Goal: Transaction & Acquisition: Book appointment/travel/reservation

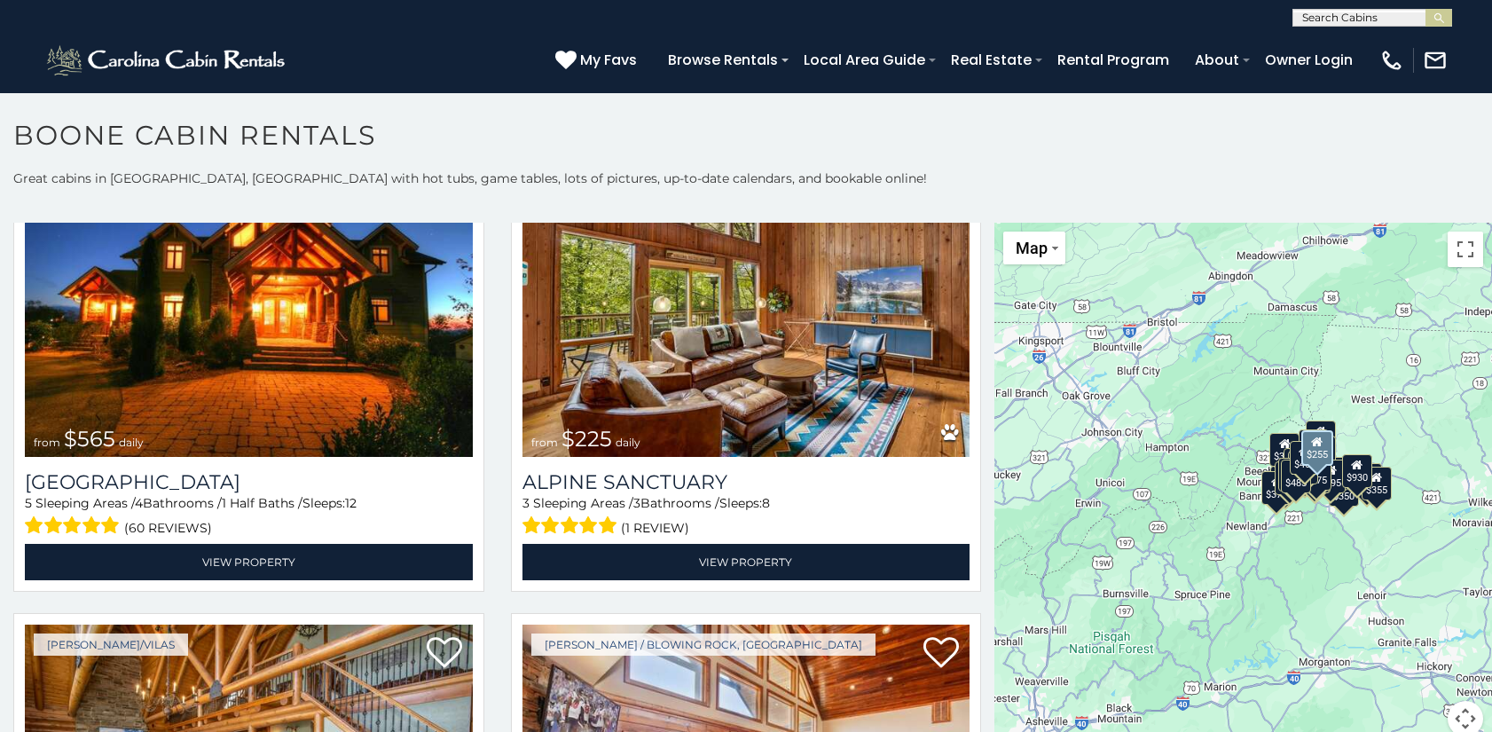
scroll to position [3903, 0]
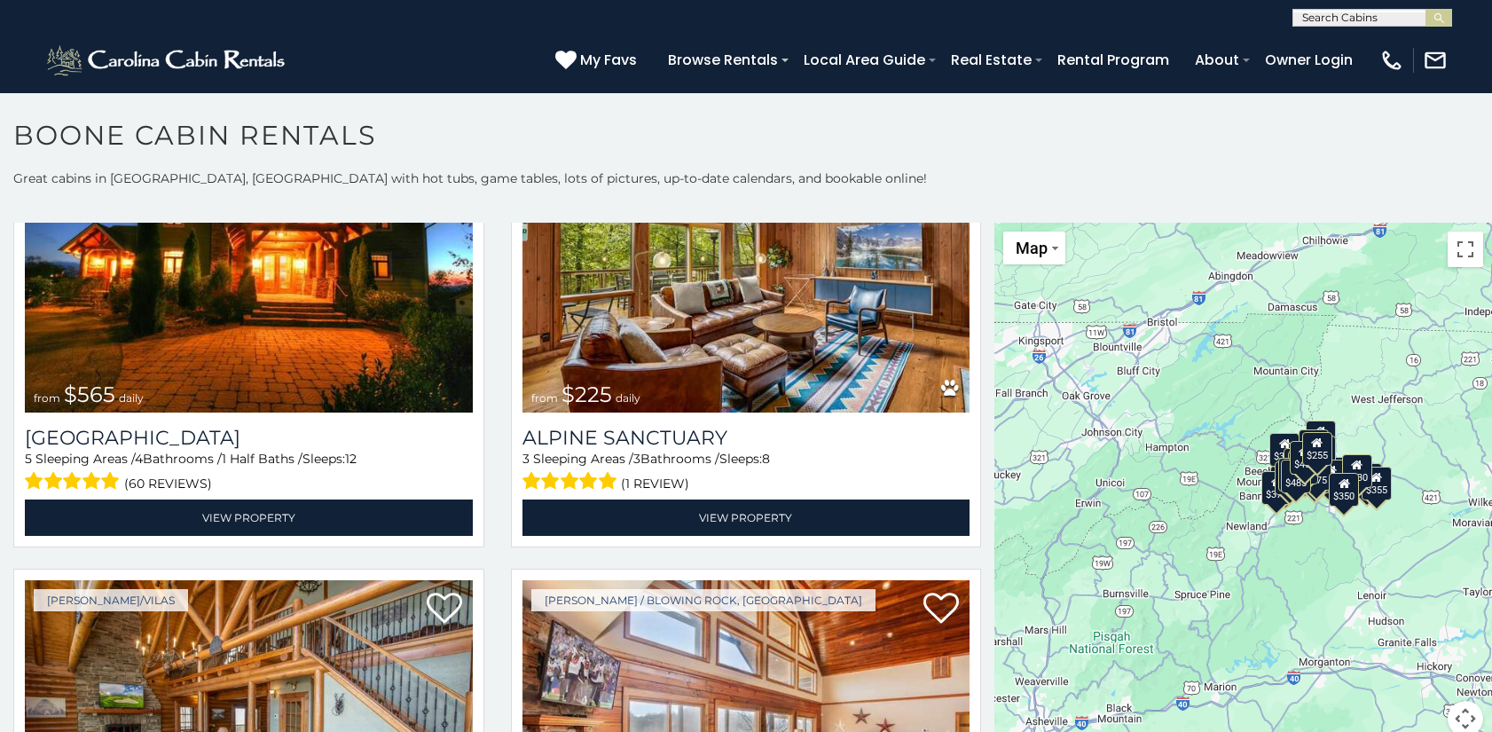
click at [1371, 569] on div "$349 $480 $525 $315 $355 $675 $635 $930 $400 $451 $330 $400 $485 $460 $395 $255…" at bounding box center [1243, 490] width 498 height 535
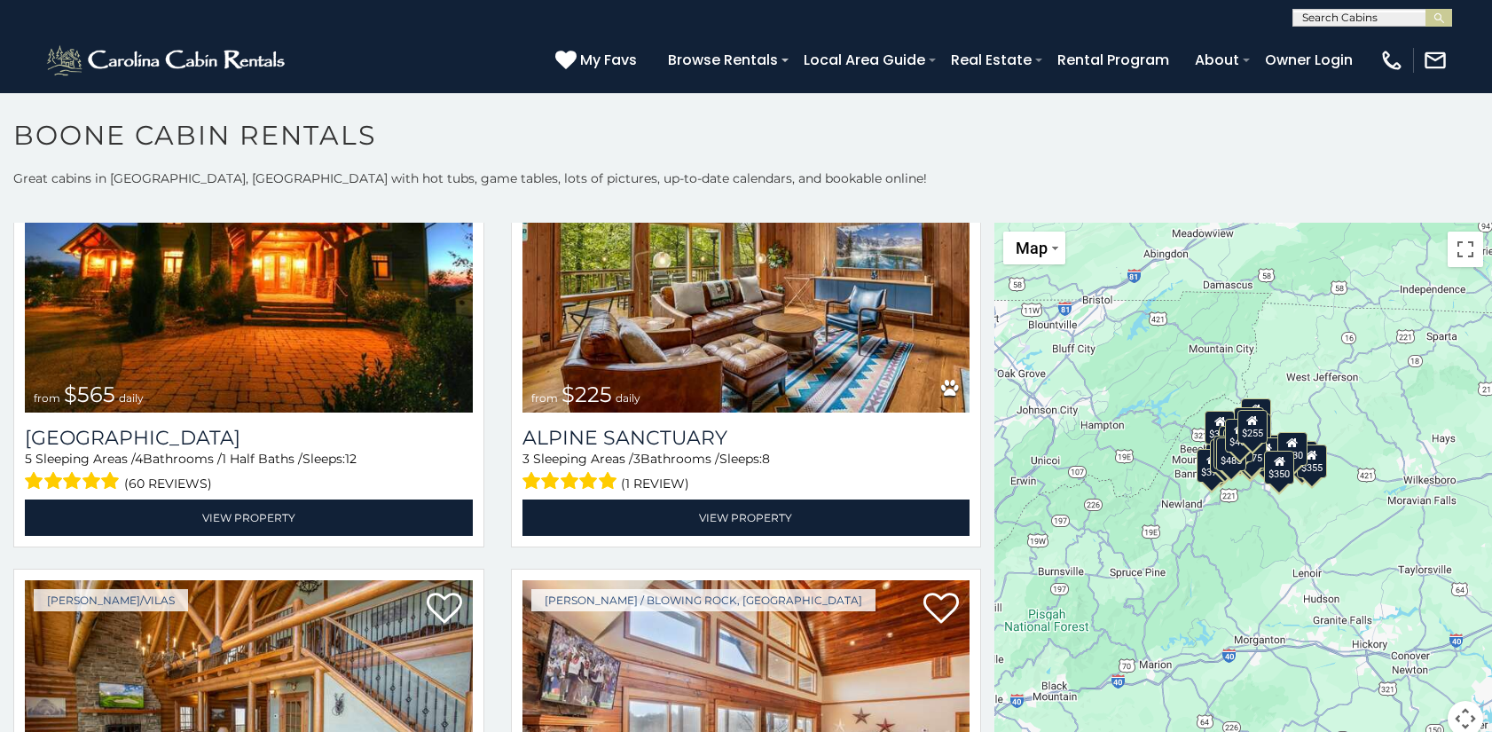
drag, startPoint x: 1329, startPoint y: 530, endPoint x: 1263, endPoint y: 510, distance: 68.7
click at [1263, 510] on div "$349 $480 $525 $315 $355 $675 $635 $930 $400 $451 $330 $400 $485 $460 $395 $255…" at bounding box center [1243, 490] width 498 height 535
click at [1263, 510] on div at bounding box center [1243, 490] width 498 height 535
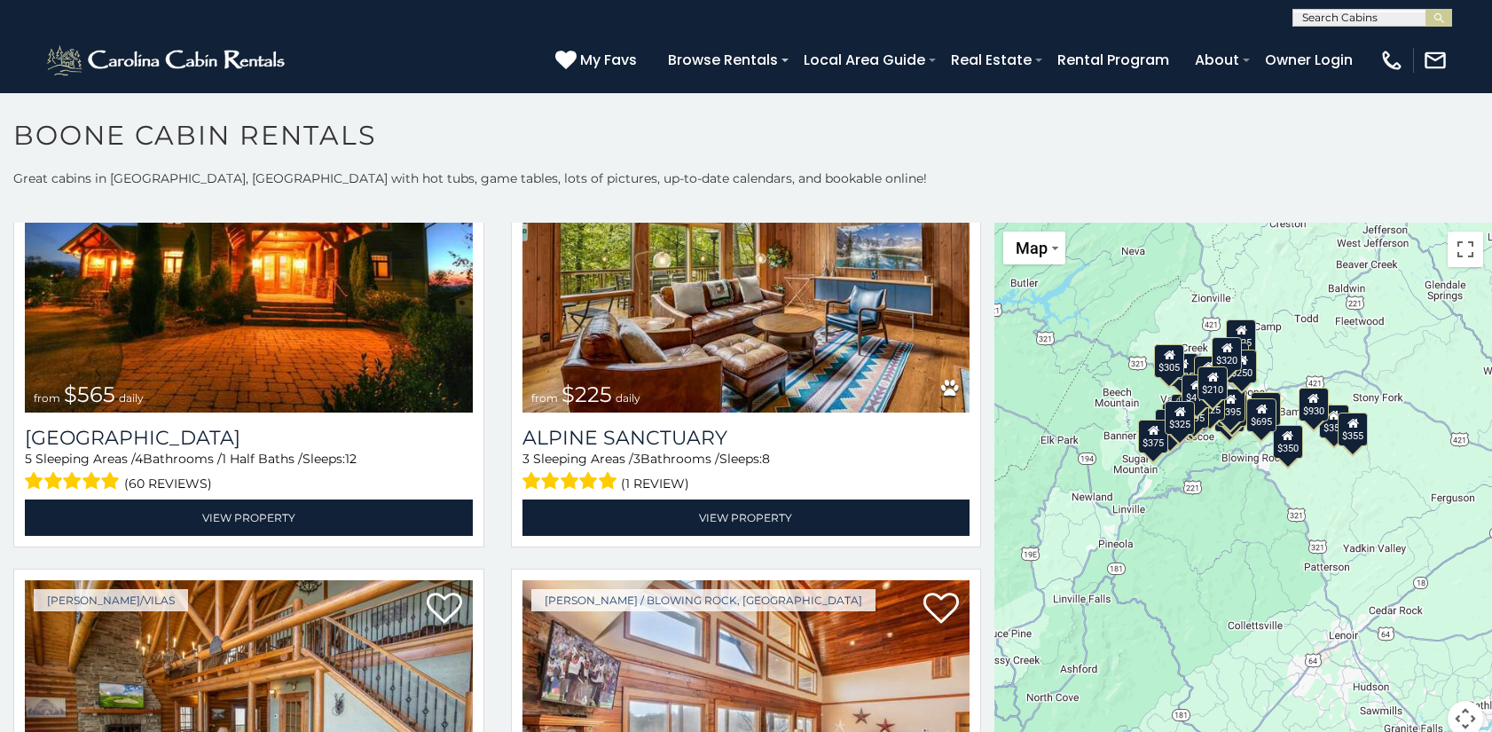
click at [1230, 482] on div "$349 $480 $525 $315 $355 $675 $635 $930 $400 $451 $330 $400 $485 $460 $395 $255…" at bounding box center [1243, 490] width 498 height 535
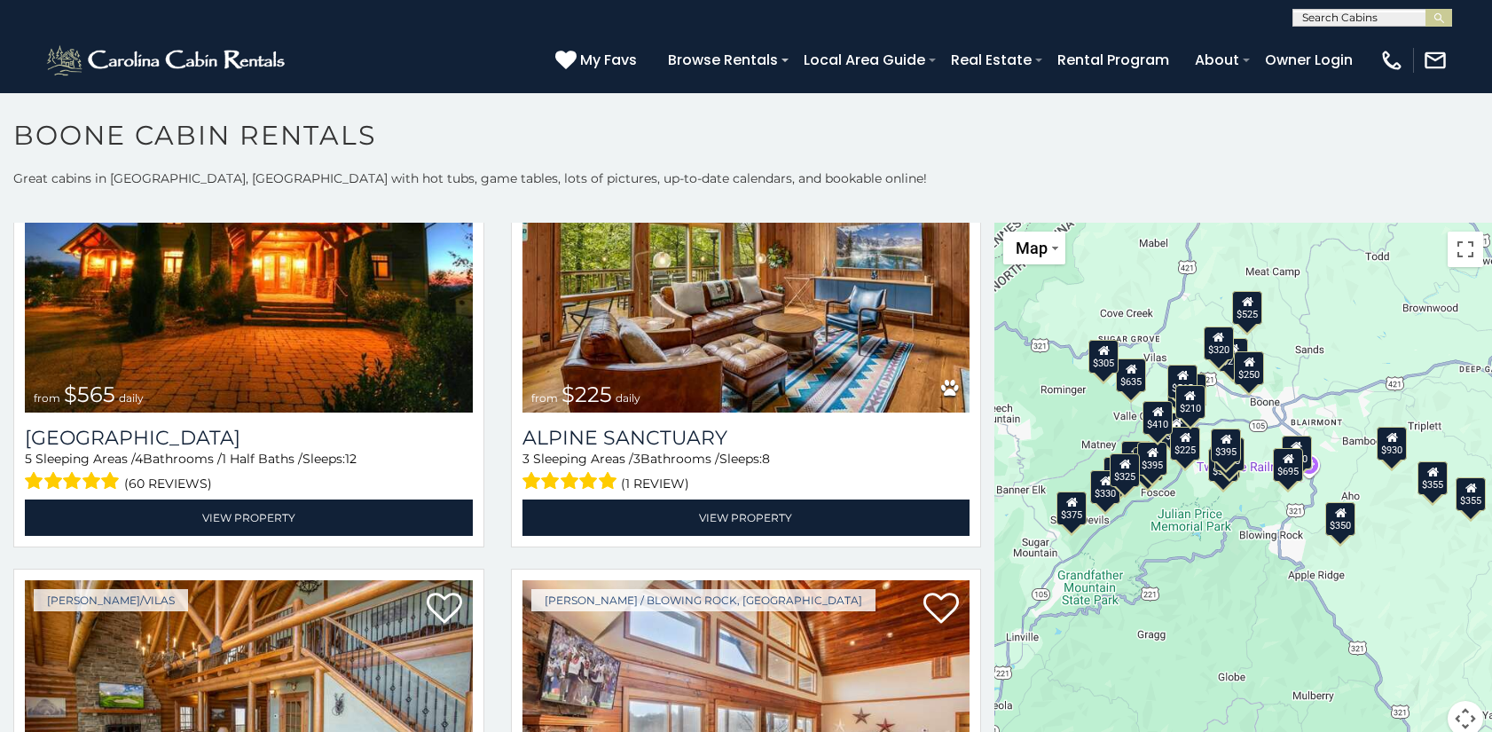
drag, startPoint x: 1246, startPoint y: 460, endPoint x: 1248, endPoint y: 562, distance: 102.0
click at [1248, 562] on div "$349 $480 $525 $315 $355 $675 $635 $930 $400 $451 $330 $400 $485 $460 $395 $255…" at bounding box center [1243, 490] width 498 height 535
click at [1256, 501] on div "$349 $480 $525 $315 $355 $675 $635 $930 $400 $451 $330 $400 $485 $460 $395 $255…" at bounding box center [1243, 490] width 498 height 535
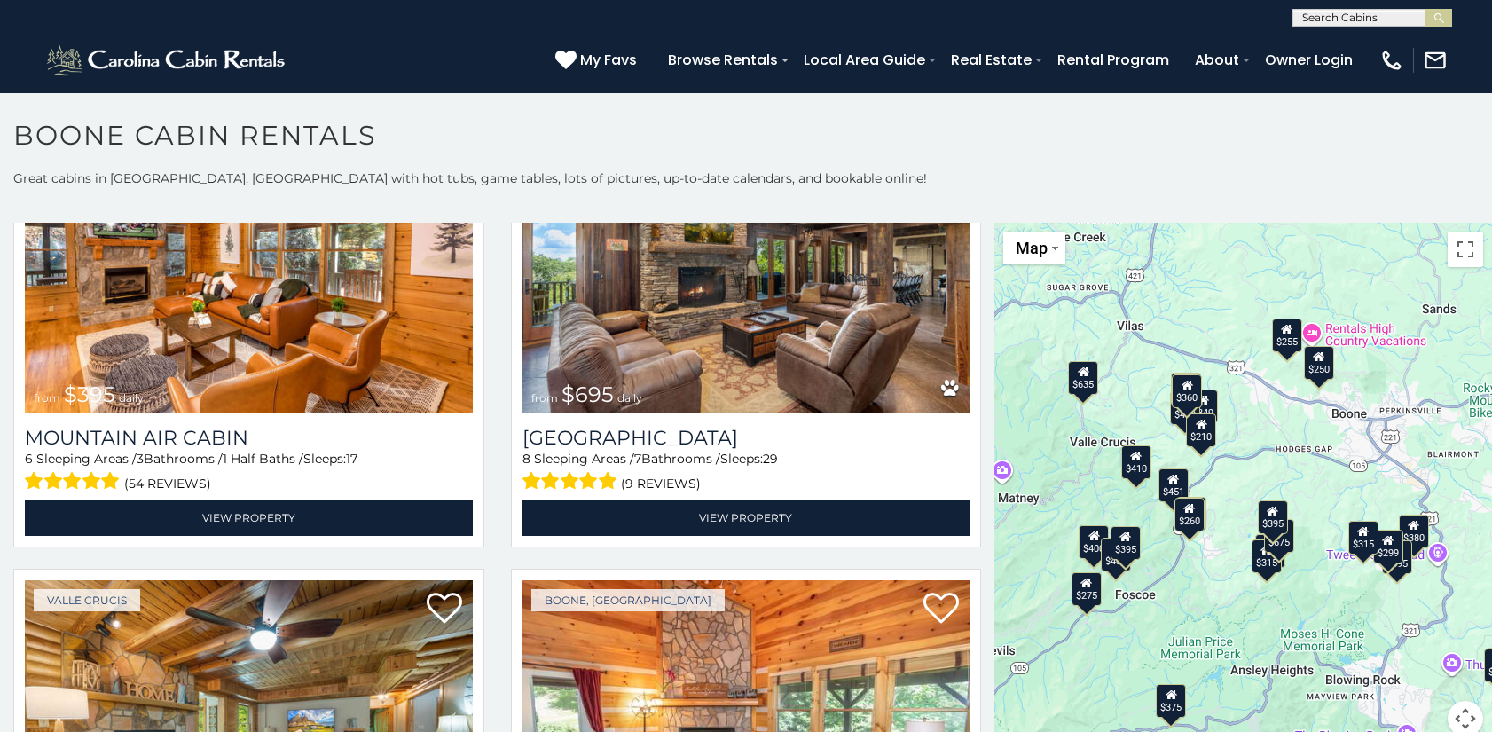
drag, startPoint x: 1194, startPoint y: 454, endPoint x: 1277, endPoint y: 568, distance: 140.9
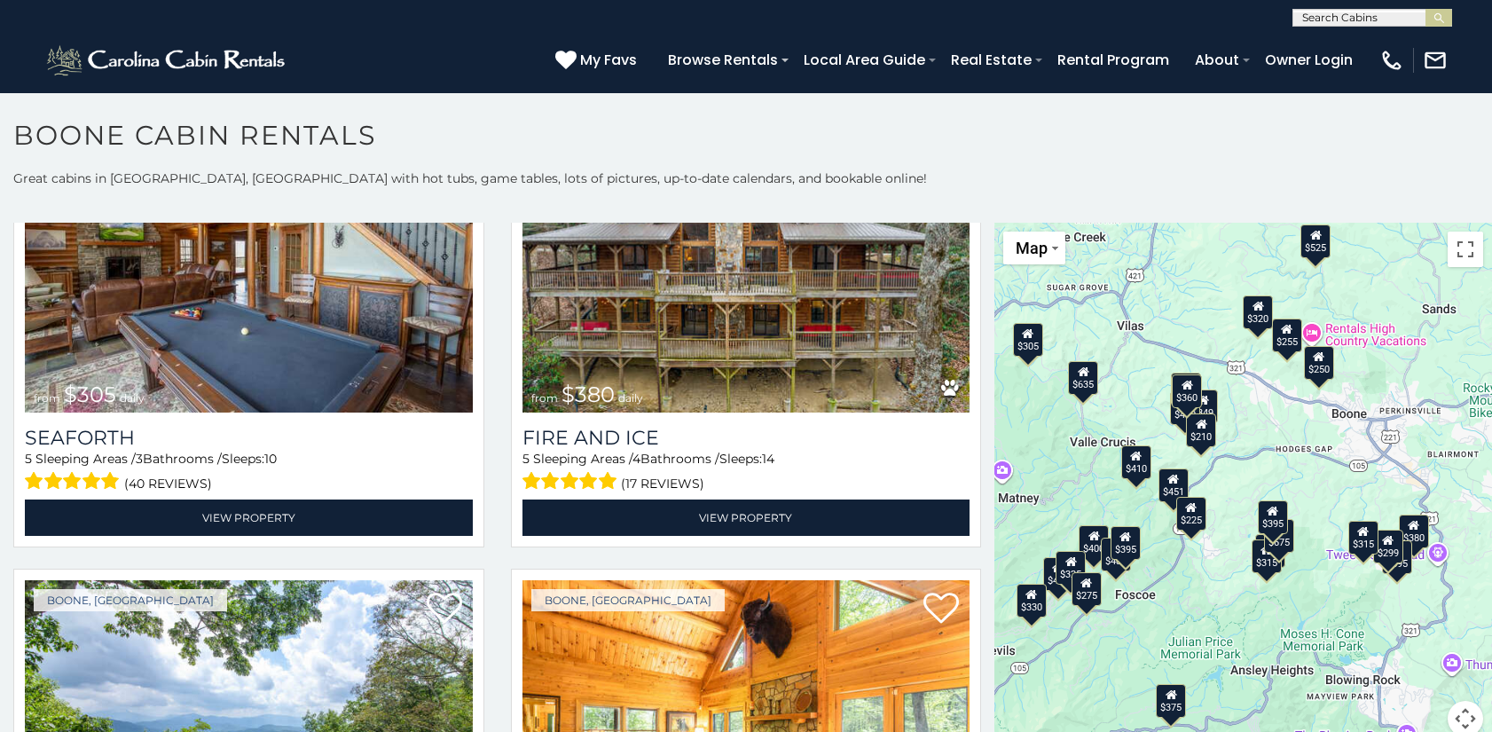
click at [1195, 437] on div "$210" at bounding box center [1201, 430] width 30 height 34
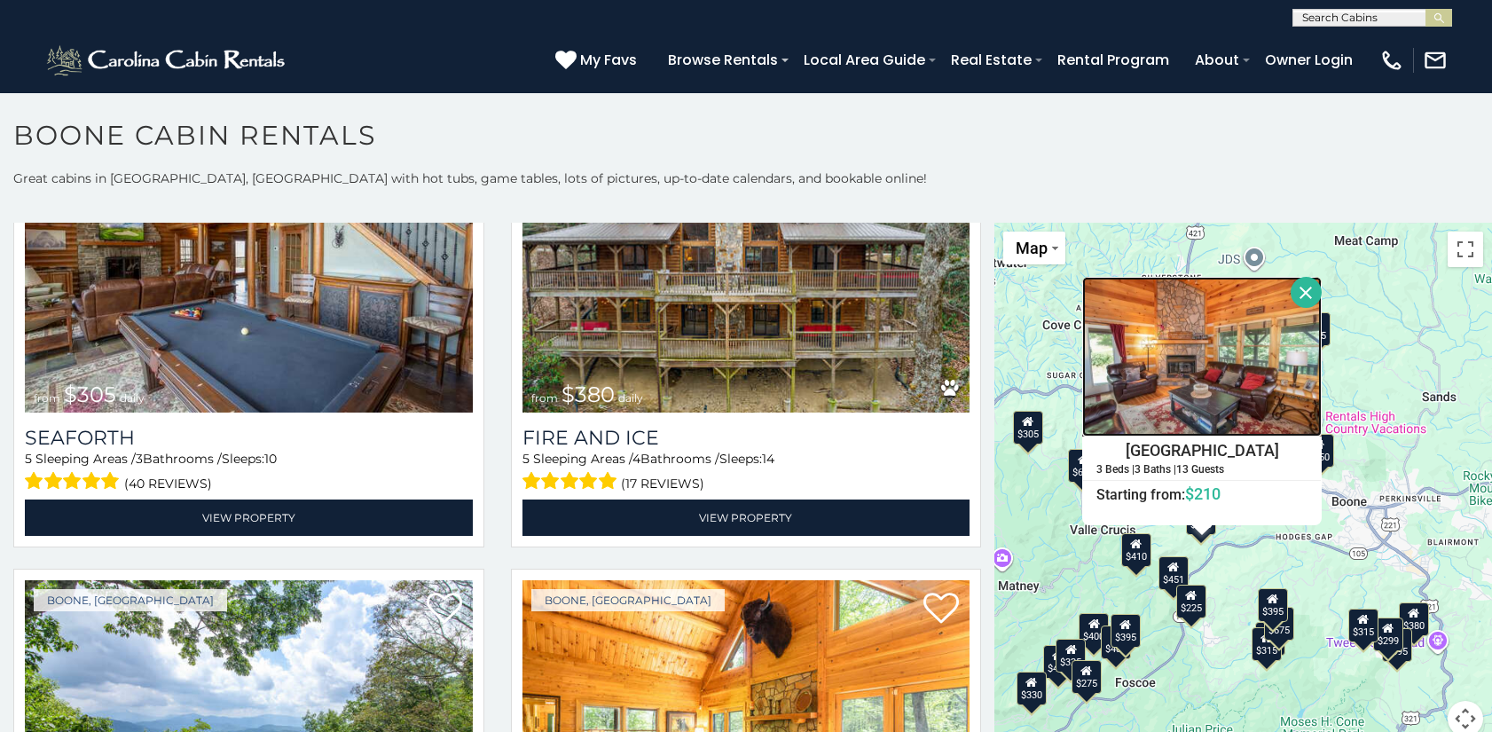
click at [1196, 408] on img at bounding box center [1202, 357] width 240 height 160
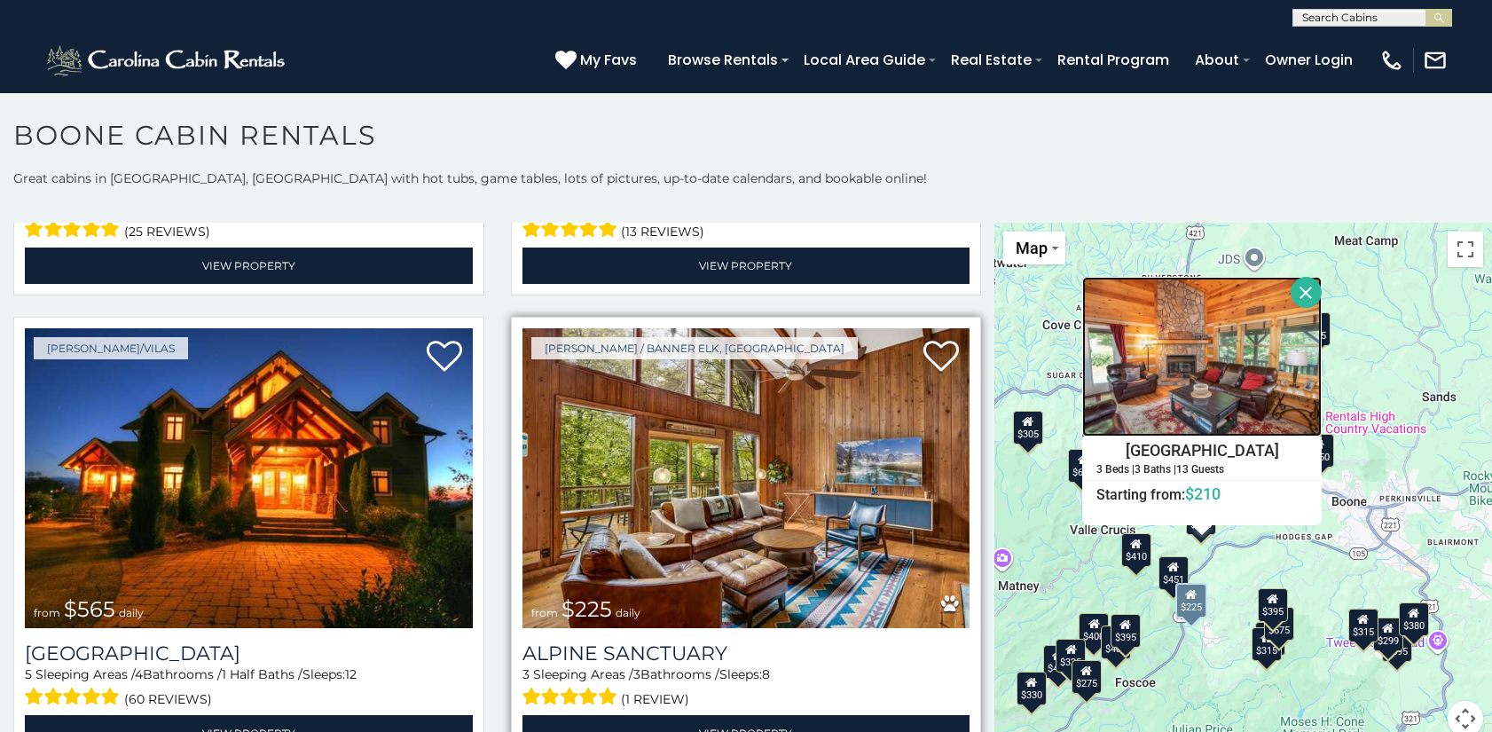
scroll to position [3194, 0]
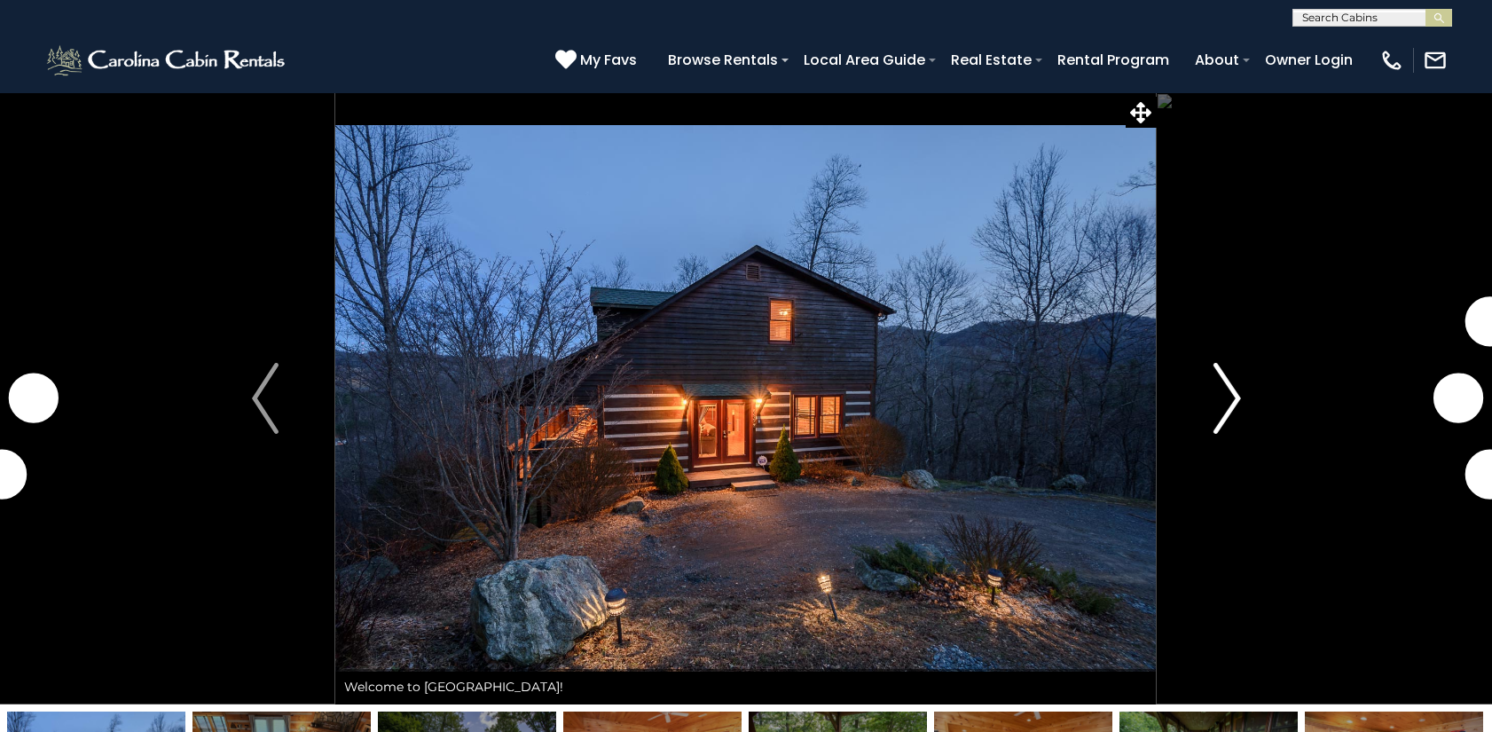
click at [1230, 397] on img "Next" at bounding box center [1227, 398] width 27 height 71
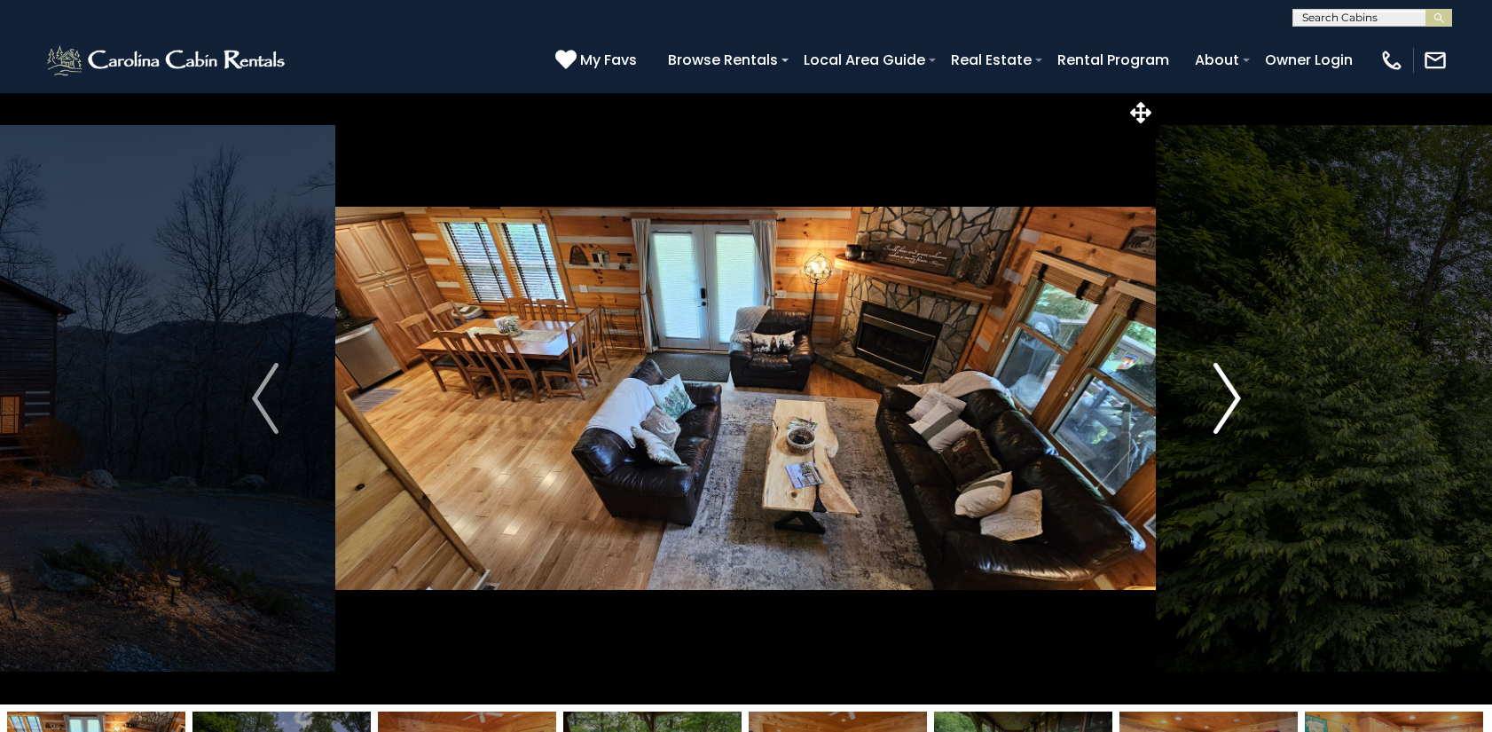
click at [1230, 397] on img "Next" at bounding box center [1227, 398] width 27 height 71
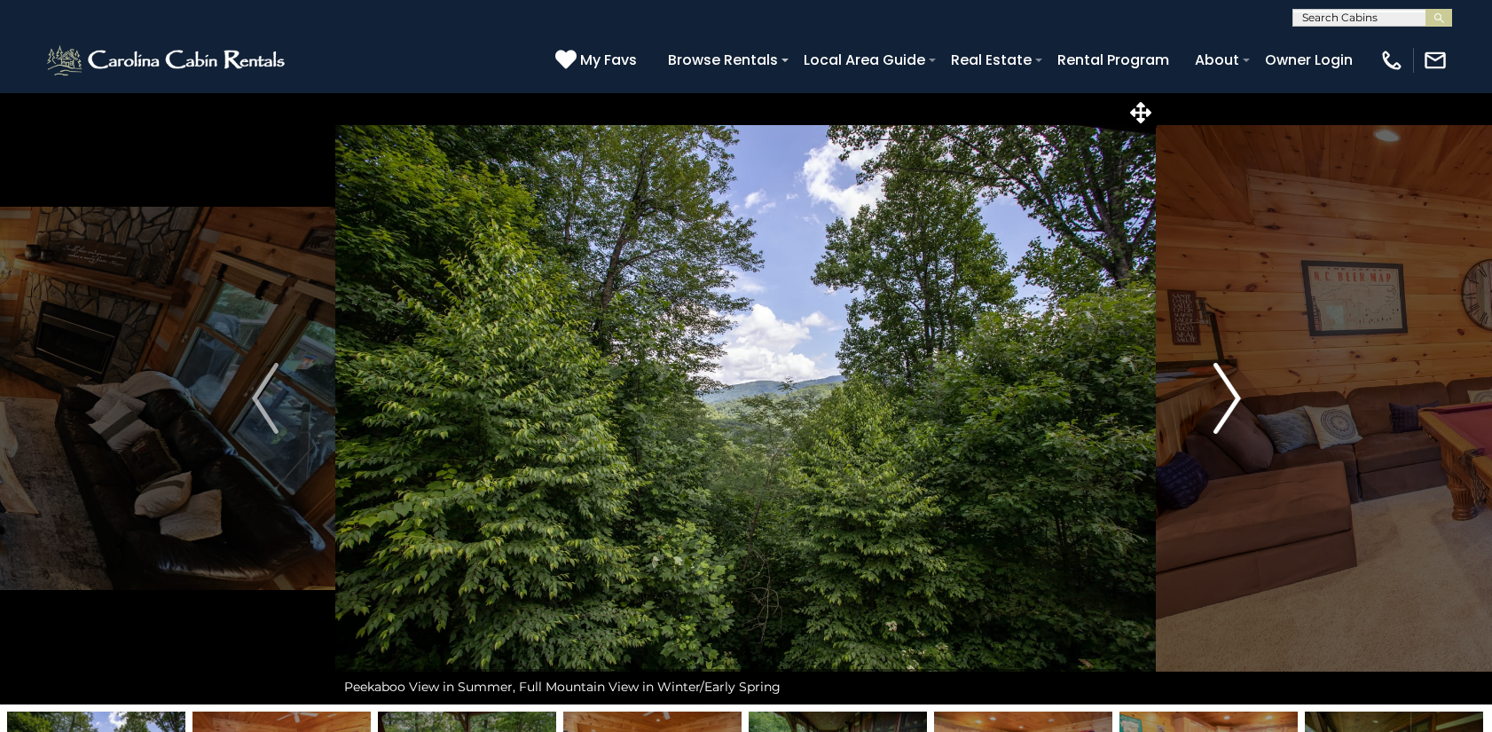
click at [1230, 397] on img "Next" at bounding box center [1227, 398] width 27 height 71
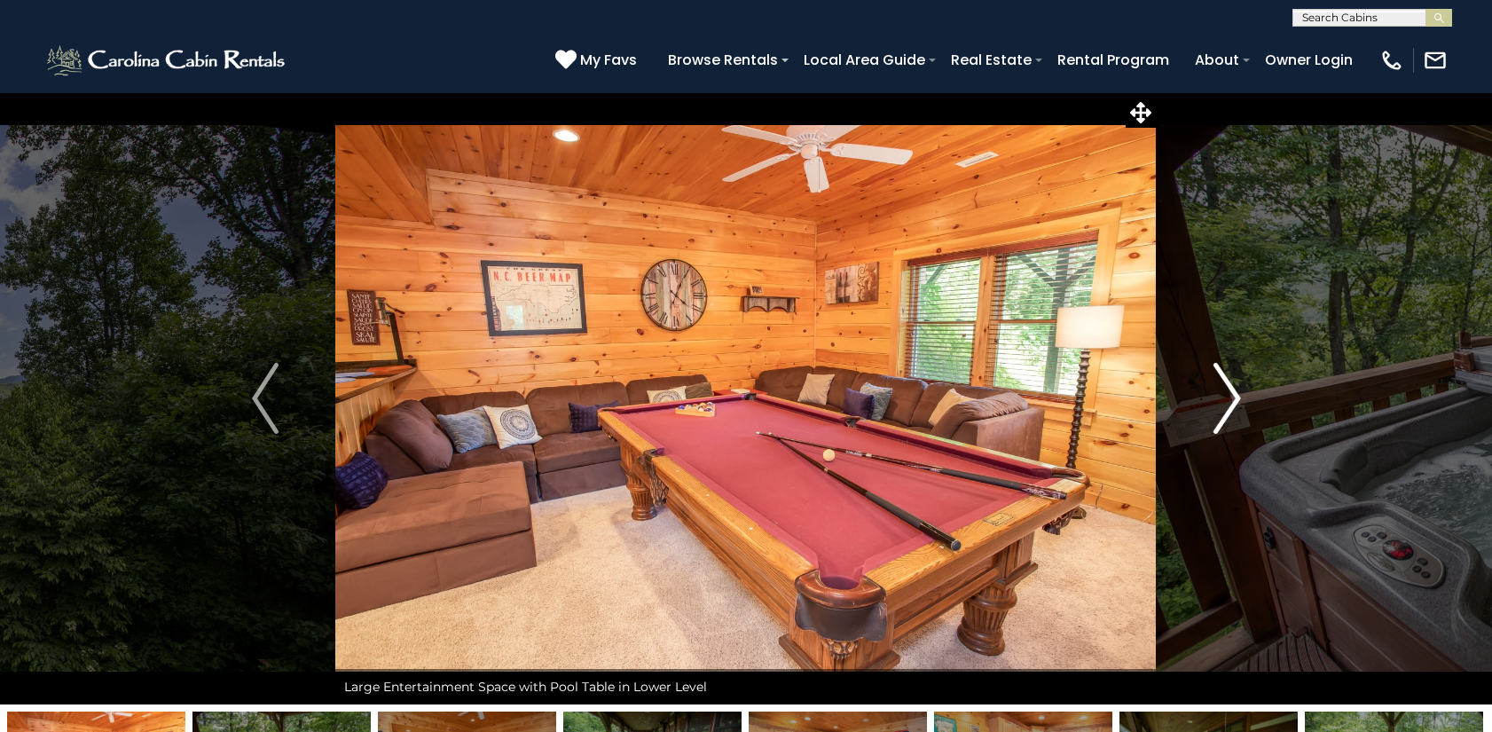
click at [1230, 397] on img "Next" at bounding box center [1227, 398] width 27 height 71
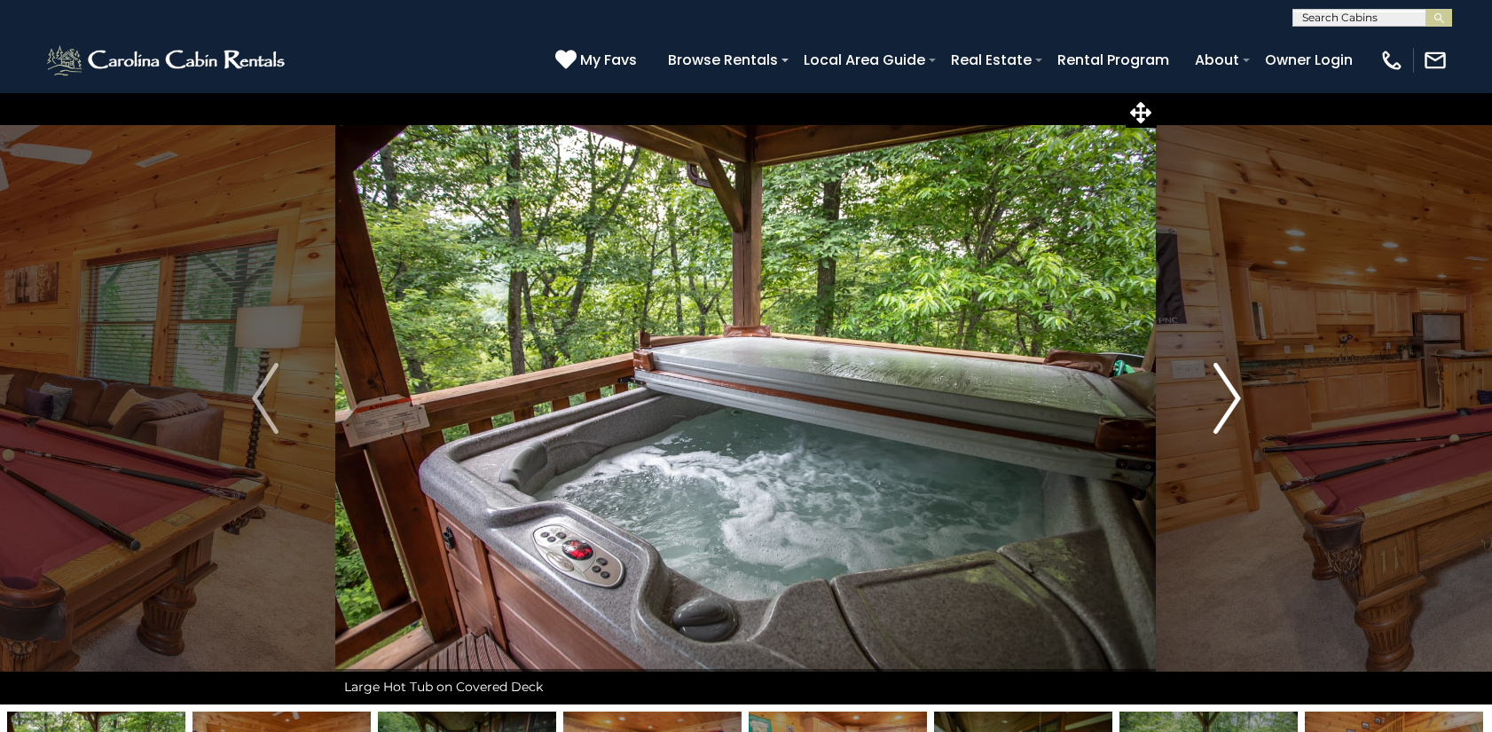
click at [1230, 397] on img "Next" at bounding box center [1227, 398] width 27 height 71
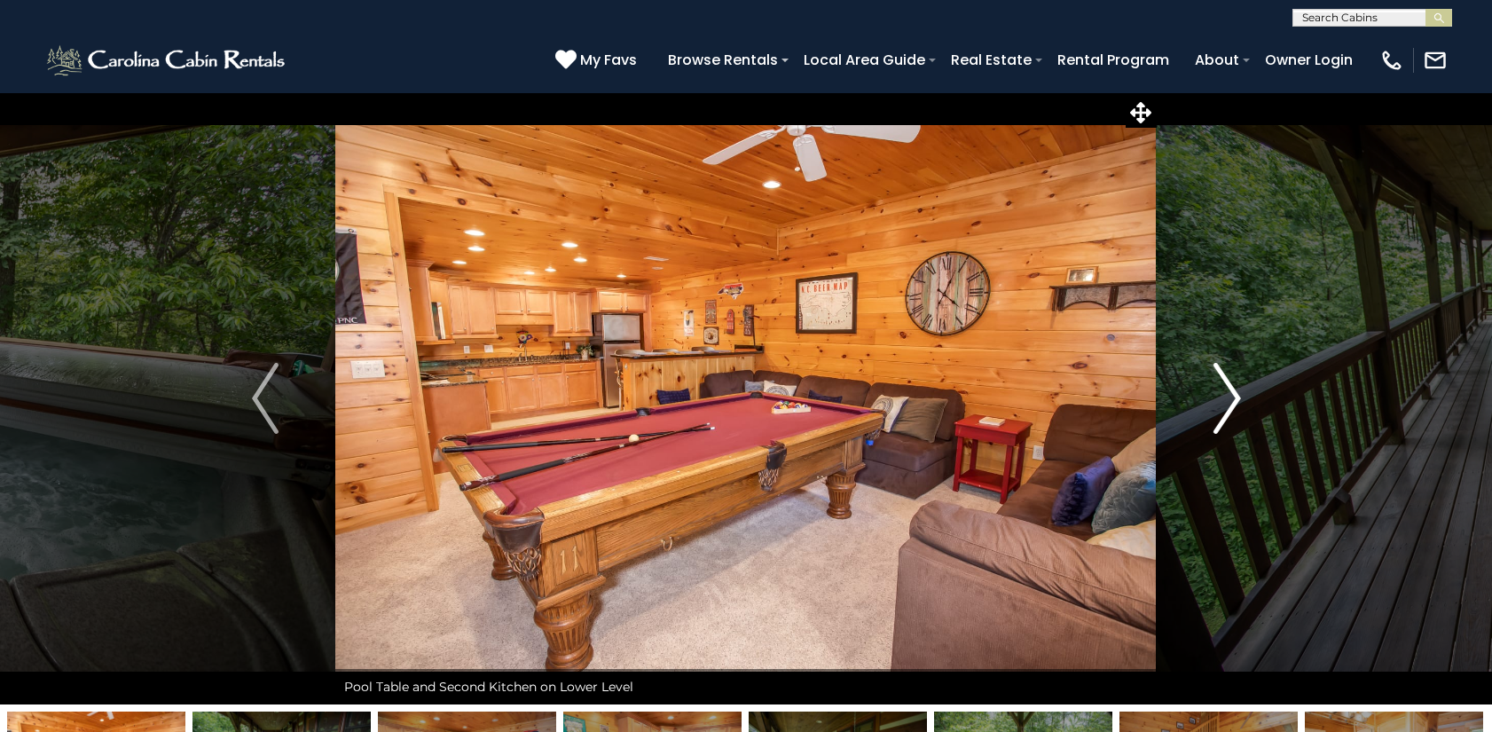
click at [1230, 397] on img "Next" at bounding box center [1227, 398] width 27 height 71
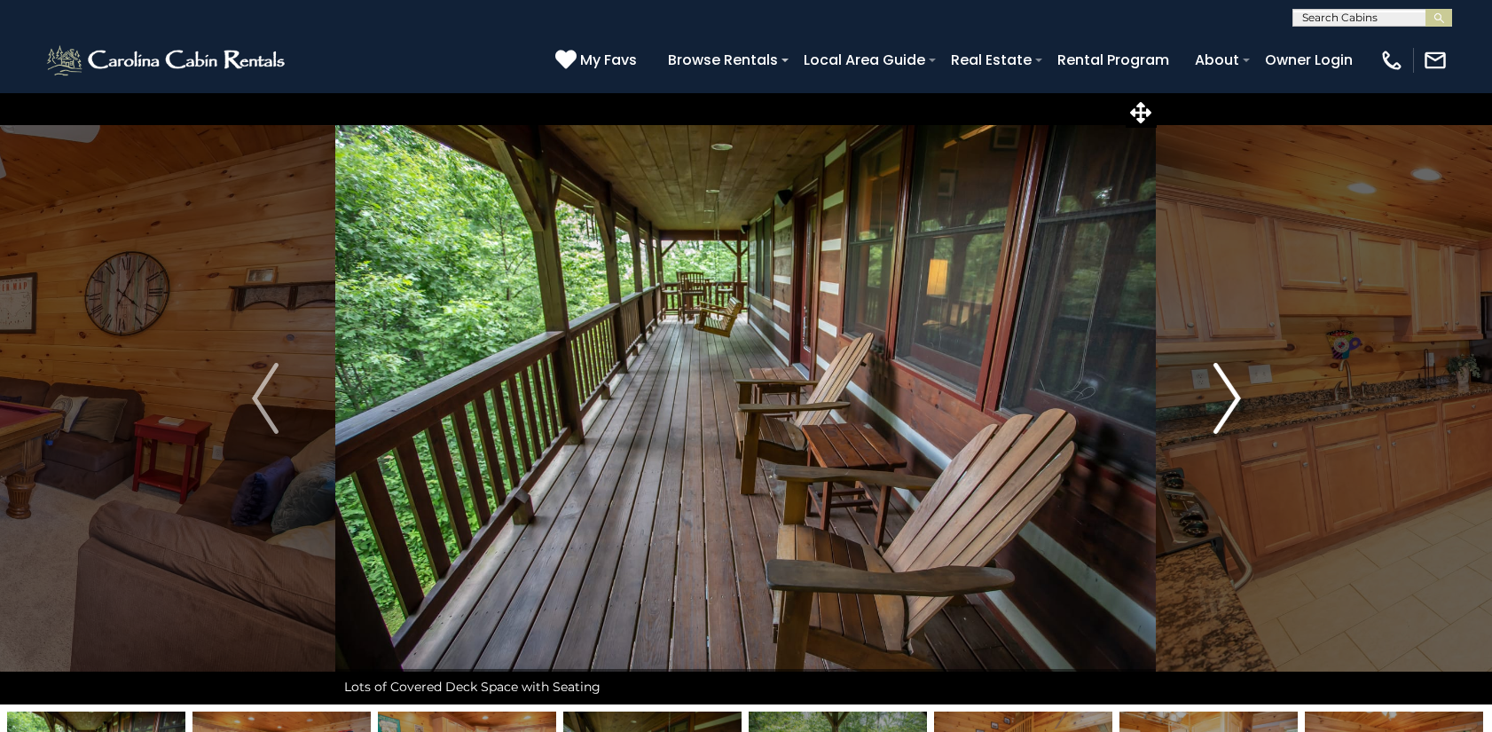
click at [1230, 397] on img "Next" at bounding box center [1227, 398] width 27 height 71
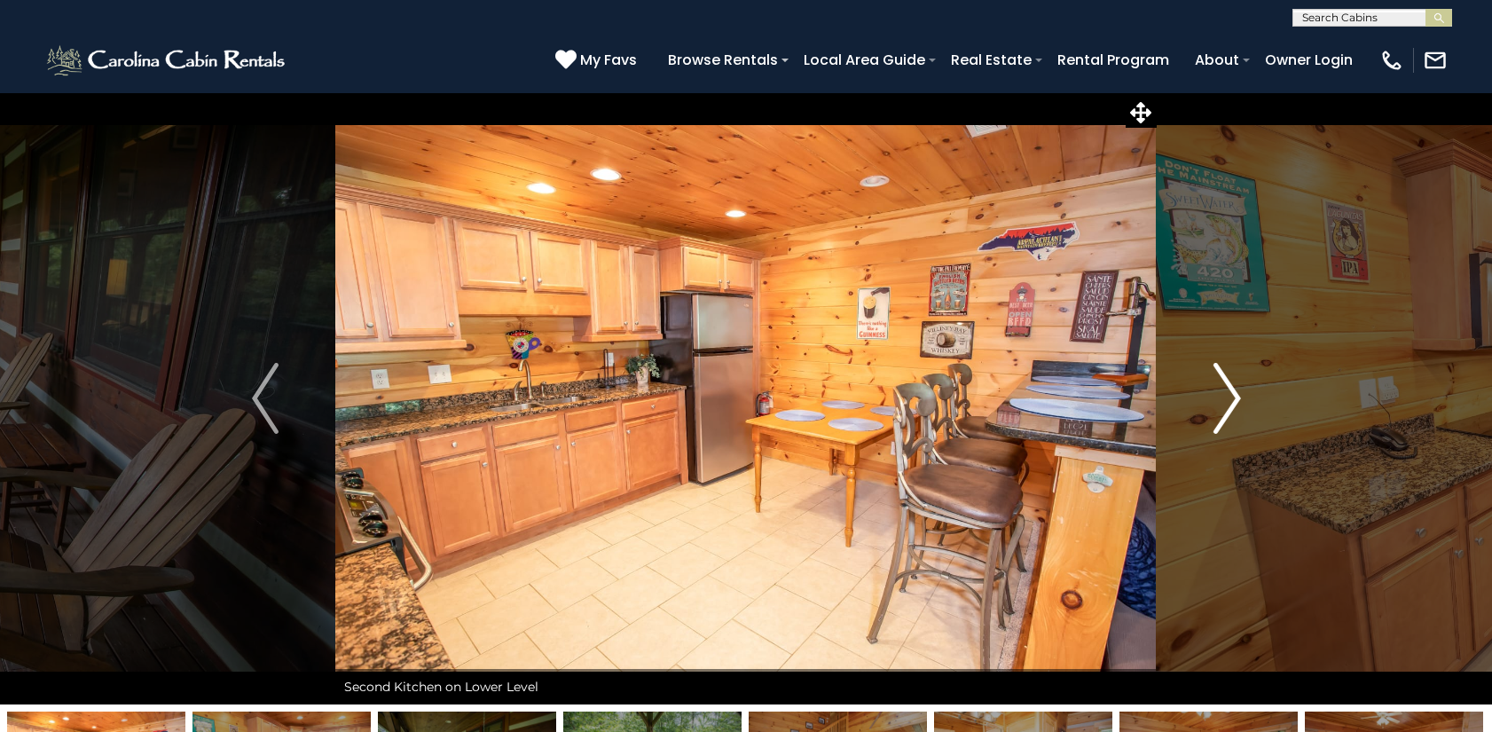
click at [1230, 397] on img "Next" at bounding box center [1227, 398] width 27 height 71
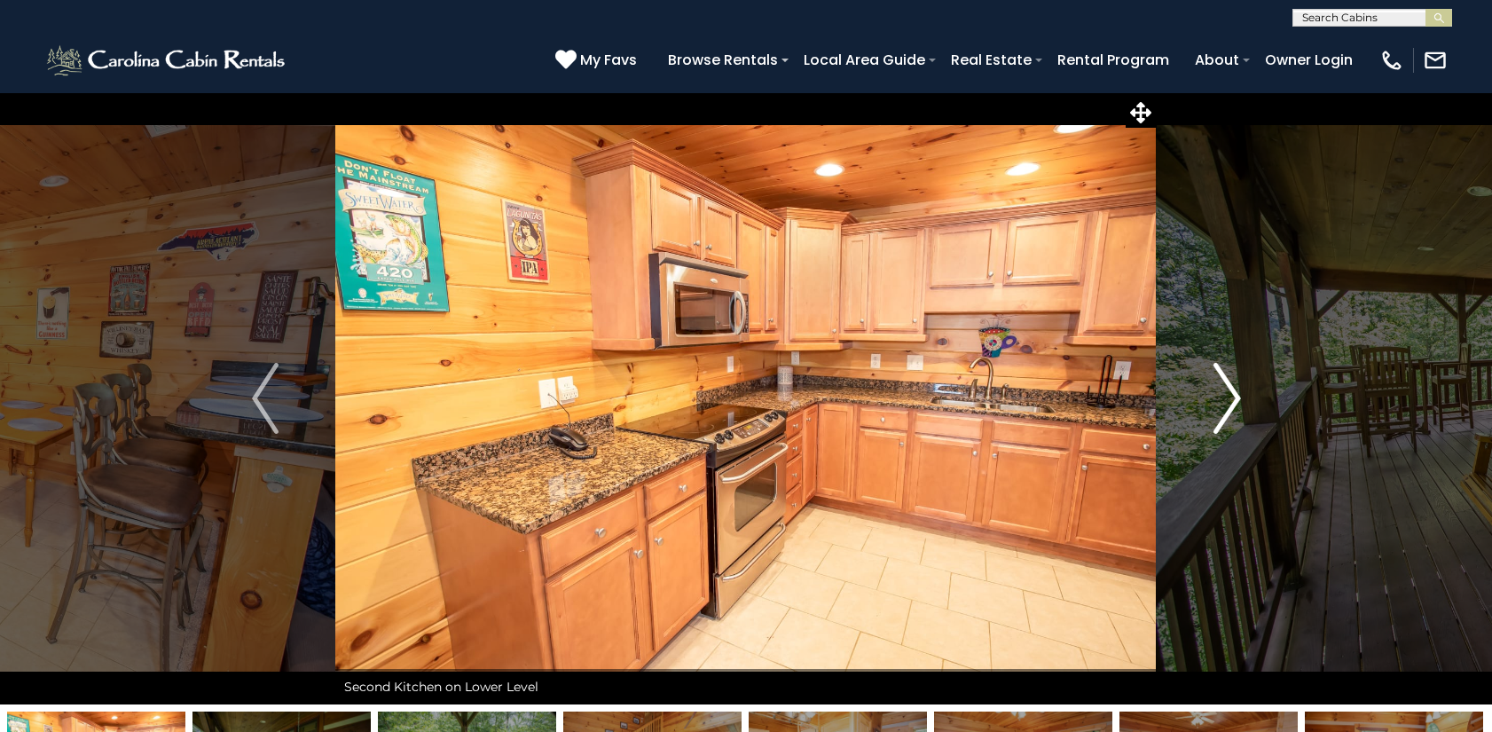
click at [1230, 397] on img "Next" at bounding box center [1227, 398] width 27 height 71
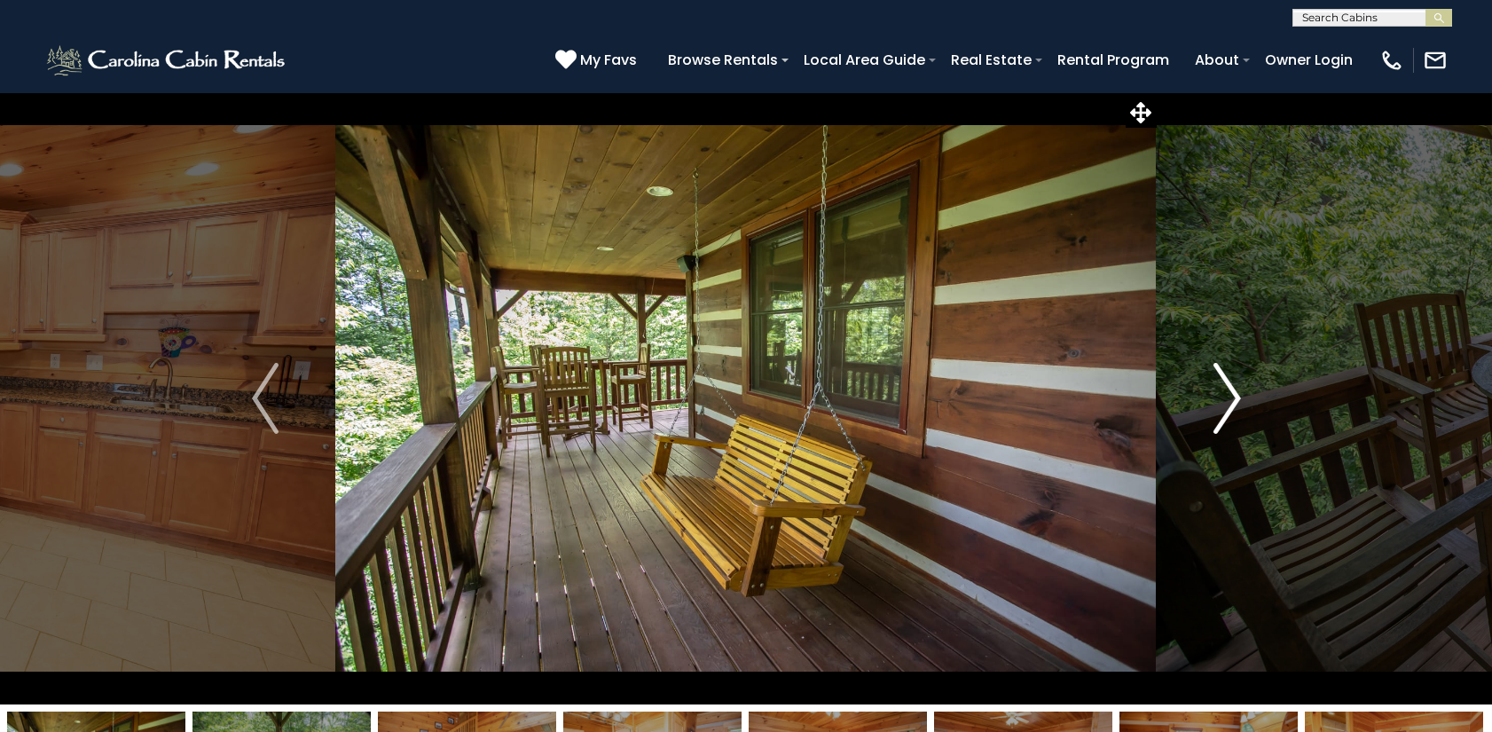
click at [1230, 397] on img "Next" at bounding box center [1227, 398] width 27 height 71
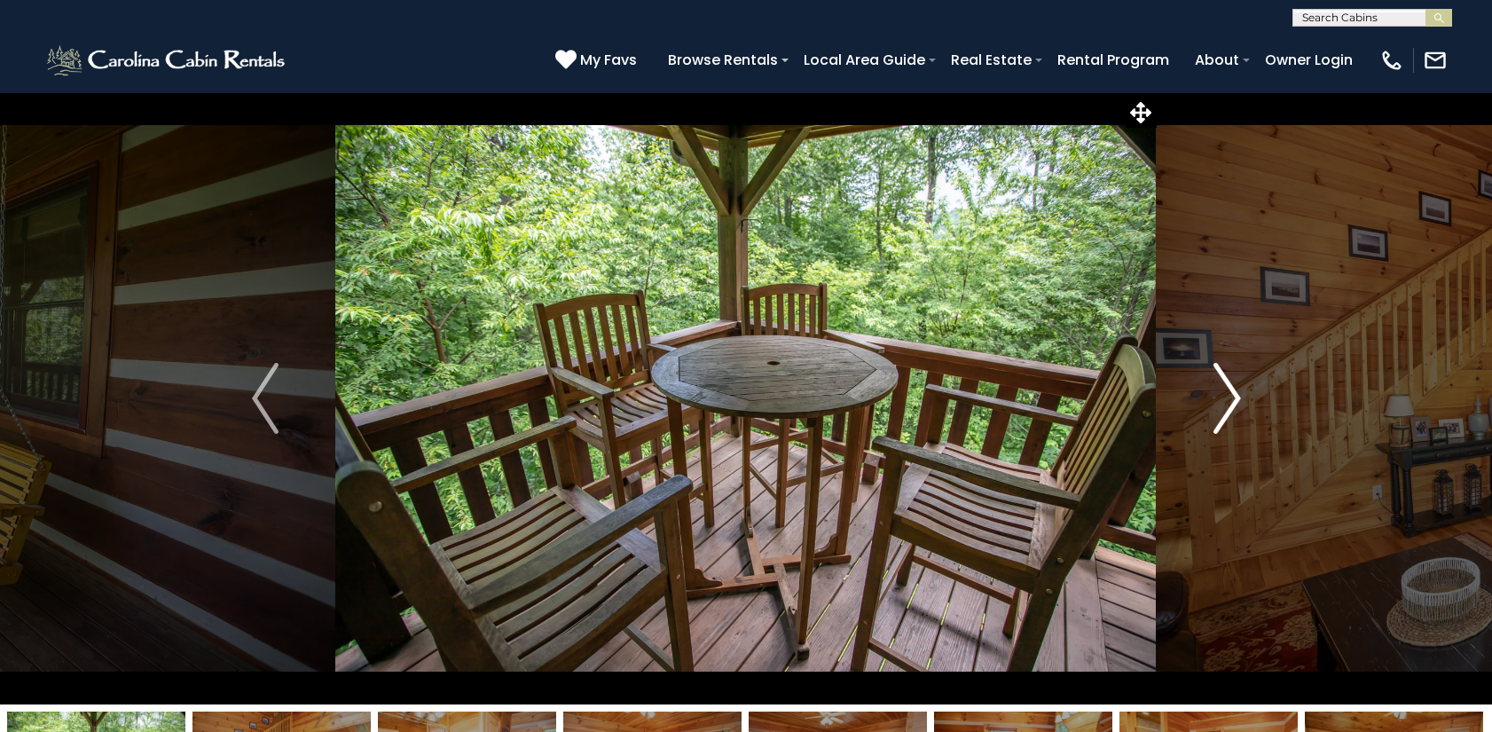
click at [1230, 397] on img "Next" at bounding box center [1227, 398] width 27 height 71
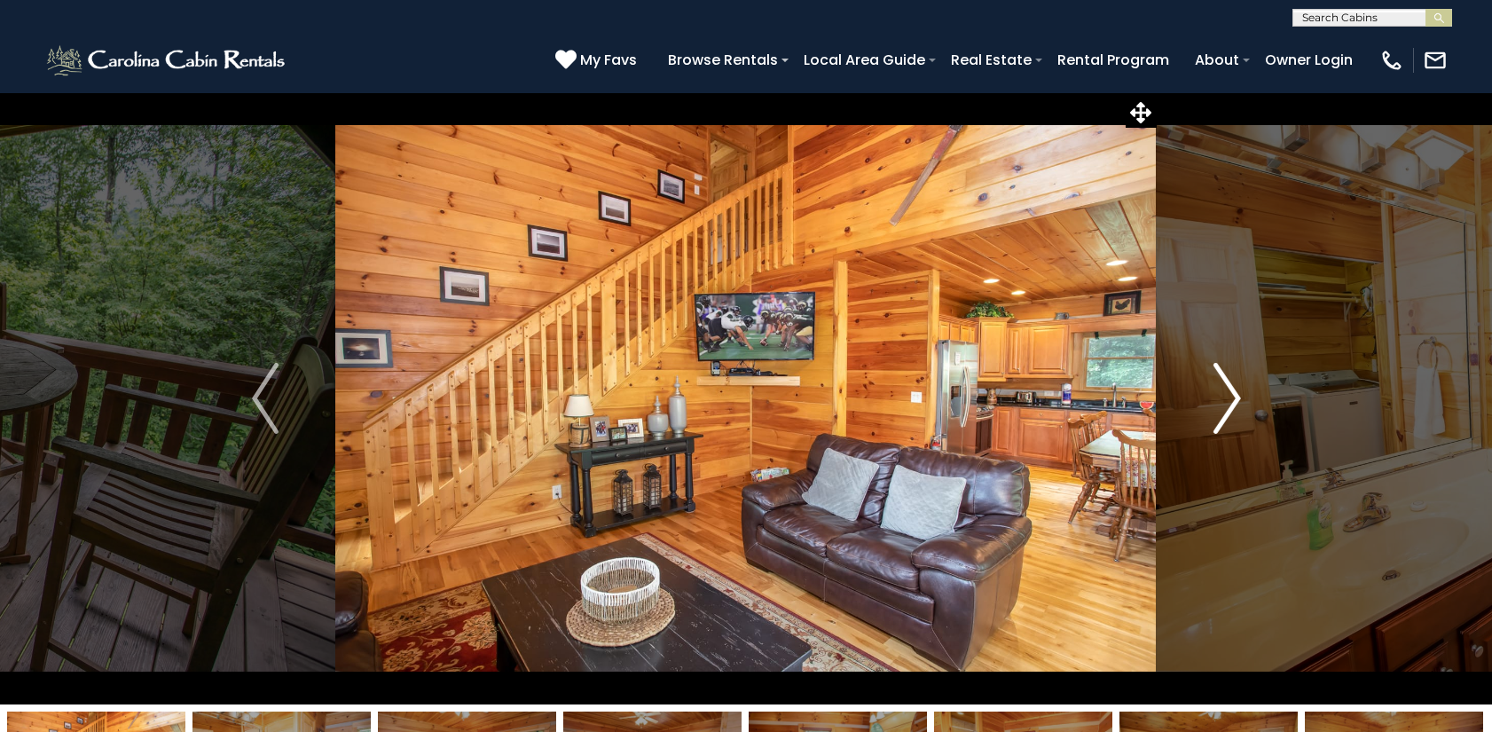
click at [1230, 397] on img "Next" at bounding box center [1227, 398] width 27 height 71
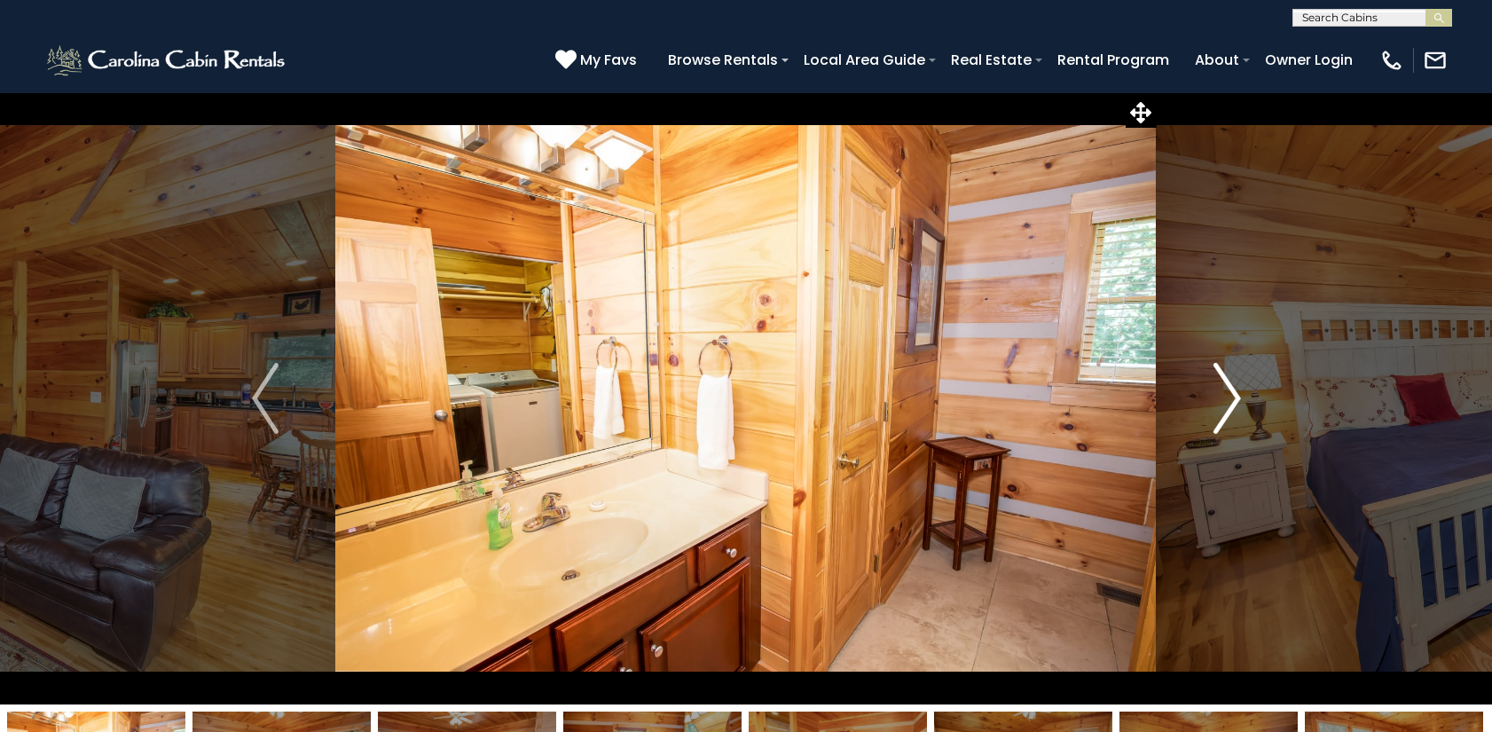
click at [1230, 397] on img "Next" at bounding box center [1227, 398] width 27 height 71
